Goal: Information Seeking & Learning: Understand process/instructions

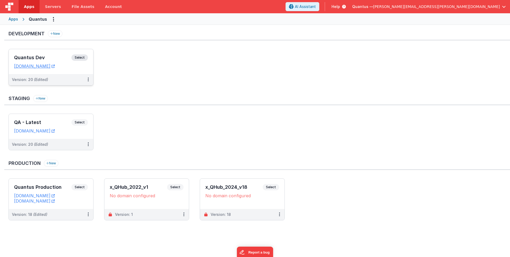
click at [46, 55] on h3 "Quantus Dev" at bounding box center [42, 57] width 57 height 5
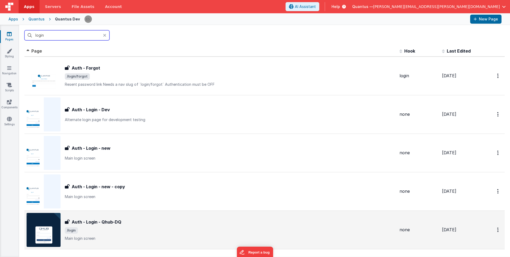
type input "login"
click at [160, 221] on div "Auth - Login - Qhub-DQ" at bounding box center [230, 222] width 330 height 6
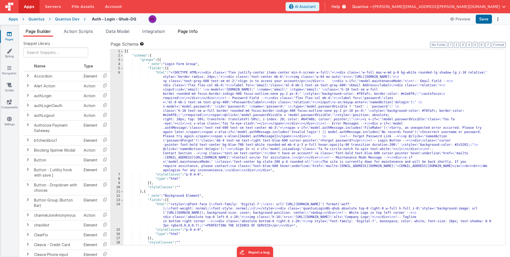
click at [189, 34] on li "Page Info" at bounding box center [187, 32] width 24 height 8
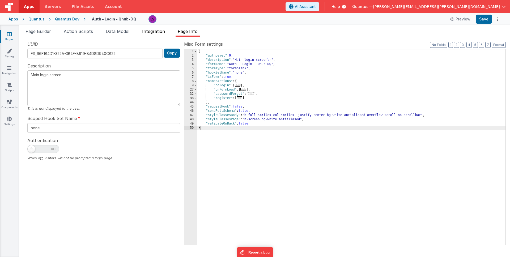
click at [145, 33] on span "Integration" at bounding box center [153, 31] width 23 height 5
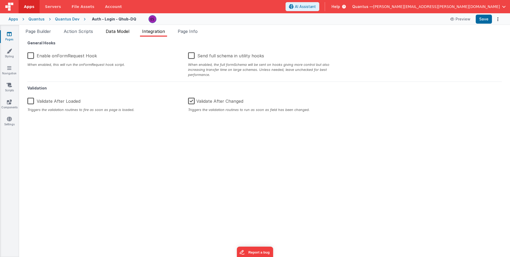
click at [131, 33] on li "Data Model" at bounding box center [118, 32] width 28 height 8
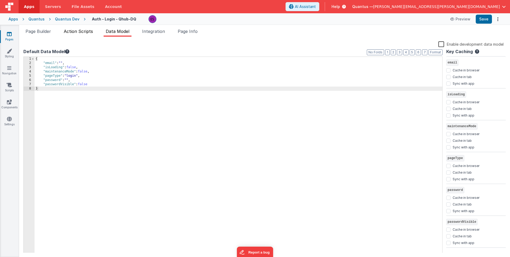
click at [89, 32] on span "Action Scripts" at bounding box center [78, 31] width 29 height 5
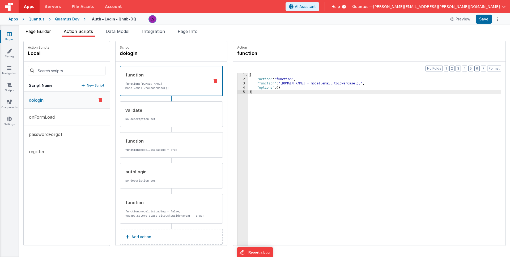
click at [42, 35] on li "Page Builder" at bounding box center [38, 32] width 30 height 8
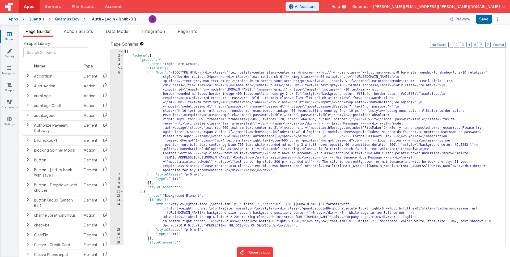
click at [152, 107] on div "[{ "schema" : { "groups" : [{ "_note" : "Login Form Group" , "fields" : [{ "htm…" at bounding box center [312, 151] width 378 height 204
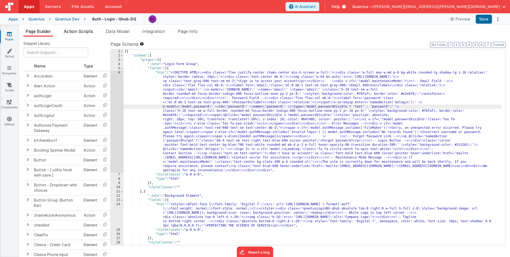
click at [74, 33] on span "Action Scripts" at bounding box center [78, 31] width 29 height 5
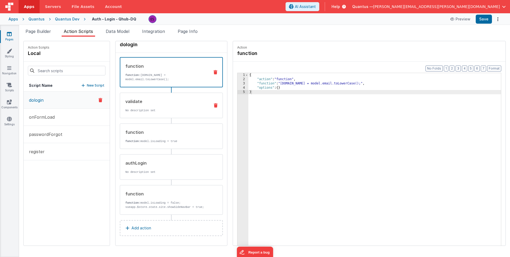
scroll to position [13, 0]
click at [140, 160] on div "authLogin" at bounding box center [165, 163] width 80 height 6
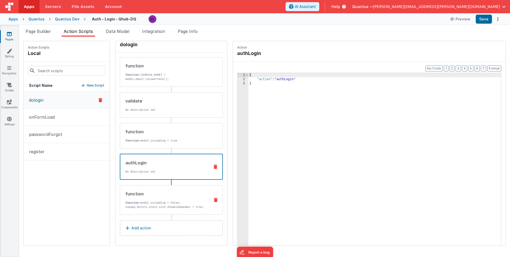
click at [133, 191] on div "function" at bounding box center [165, 194] width 80 height 6
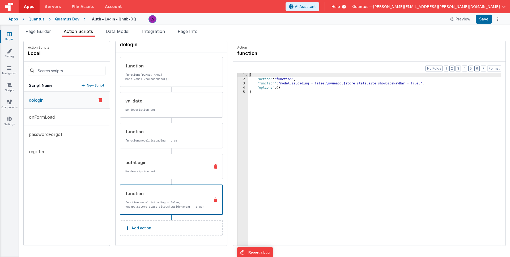
click at [128, 159] on div "authLogin" at bounding box center [165, 162] width 80 height 6
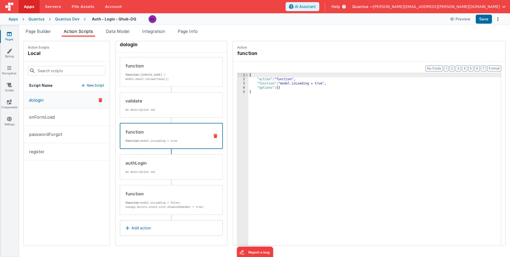
click at [126, 131] on div "function function: model.isLoading = true" at bounding box center [162, 136] width 85 height 14
click at [128, 103] on div "validate No description set" at bounding box center [162, 105] width 85 height 14
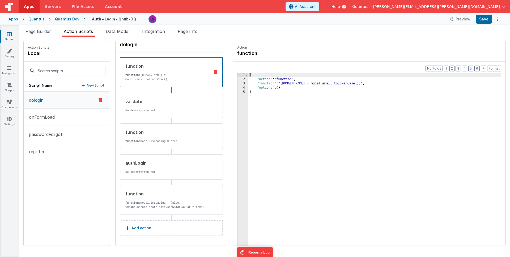
click at [130, 73] on p "function: [DOMAIN_NAME] = model.email.toLowerCase();" at bounding box center [165, 77] width 80 height 8
click at [32, 119] on p "onFormLoad" at bounding box center [40, 117] width 29 height 6
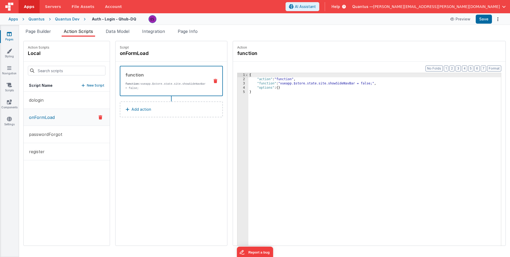
scroll to position [0, 0]
click at [38, 153] on p "register" at bounding box center [35, 151] width 19 height 6
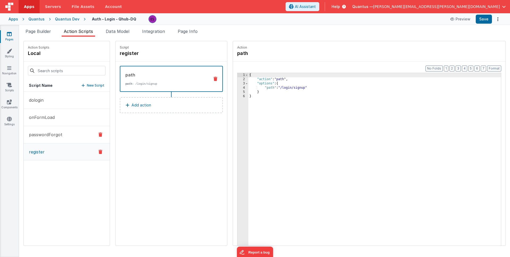
click at [44, 132] on p "passwordForgot" at bounding box center [44, 134] width 37 height 6
click at [41, 90] on div "Script Name New Script" at bounding box center [67, 86] width 86 height 12
click at [38, 94] on button "dologin" at bounding box center [67, 100] width 86 height 17
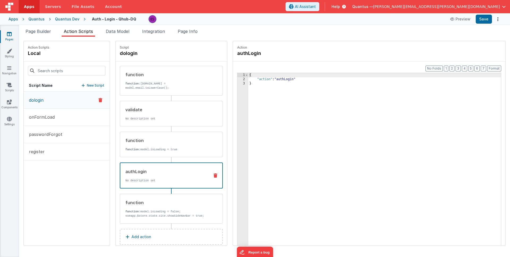
click at [125, 172] on div "authLogin" at bounding box center [165, 171] width 80 height 6
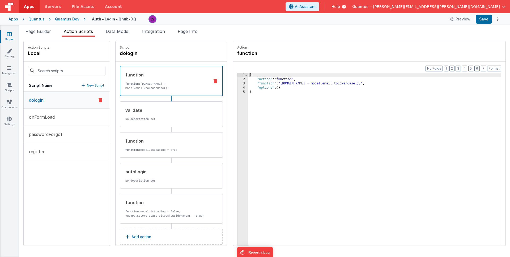
click at [129, 85] on p "function: [DOMAIN_NAME] = model.email.toLowerCase();" at bounding box center [165, 86] width 80 height 8
click at [271, 66] on div "Format 7 6 5 4 3 2 1 No Folds 1 2 3 4 5 { "action" : "function" , "function" : …" at bounding box center [369, 164] width 272 height 204
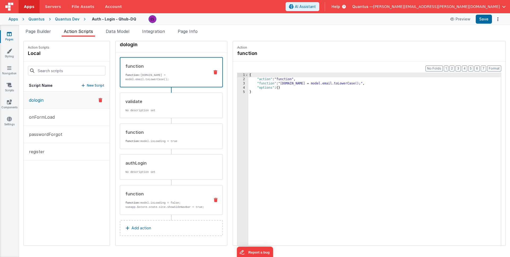
click at [138, 193] on div "function function: model.isLoading = false; vueapp.$store.state.site.showSideNa…" at bounding box center [162, 200] width 85 height 19
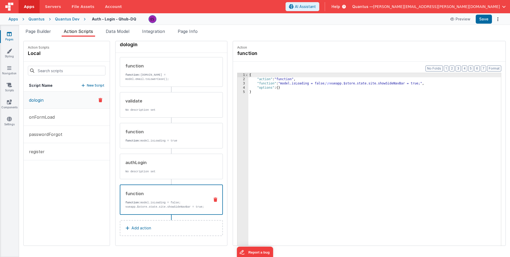
click at [340, 6] on span "Help" at bounding box center [335, 6] width 8 height 5
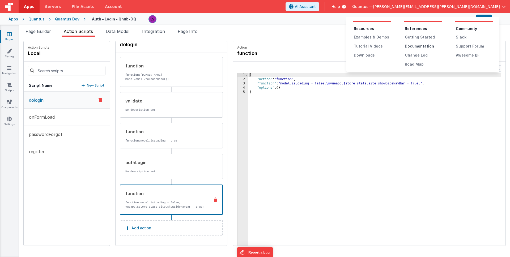
click at [411, 46] on div "Documentation" at bounding box center [423, 46] width 37 height 5
